Goal: Task Accomplishment & Management: Use online tool/utility

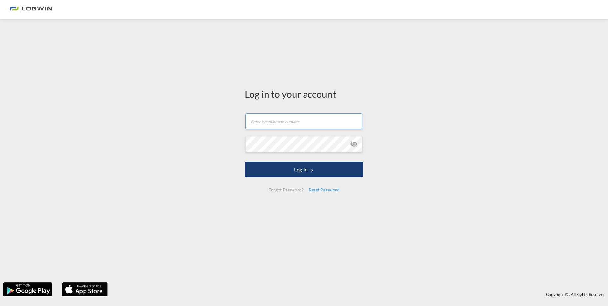
type input "[PERSON_NAME][EMAIL_ADDRESS][PERSON_NAME][DOMAIN_NAME]"
click at [274, 167] on button "Log In" at bounding box center [304, 170] width 118 height 16
